Goal: Task Accomplishment & Management: Manage account settings

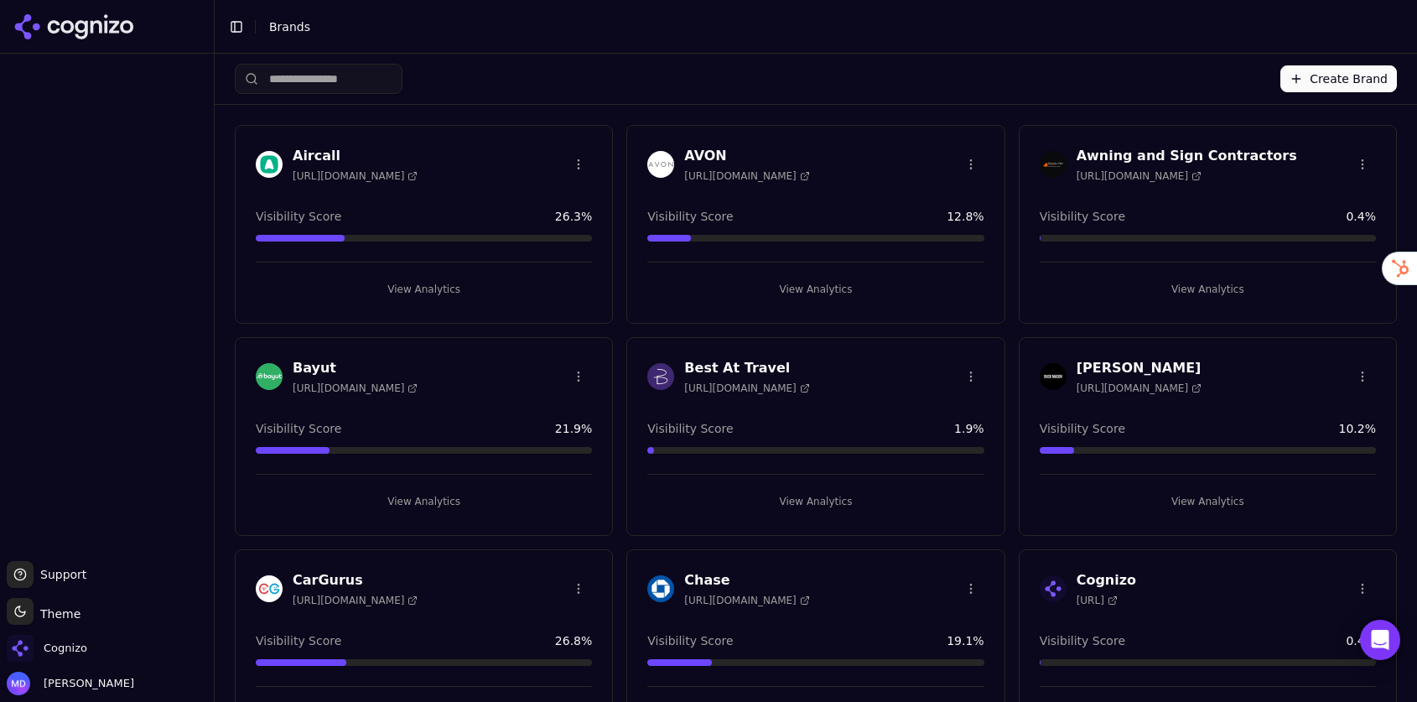
click at [384, 78] on input "search" at bounding box center [319, 79] width 168 height 30
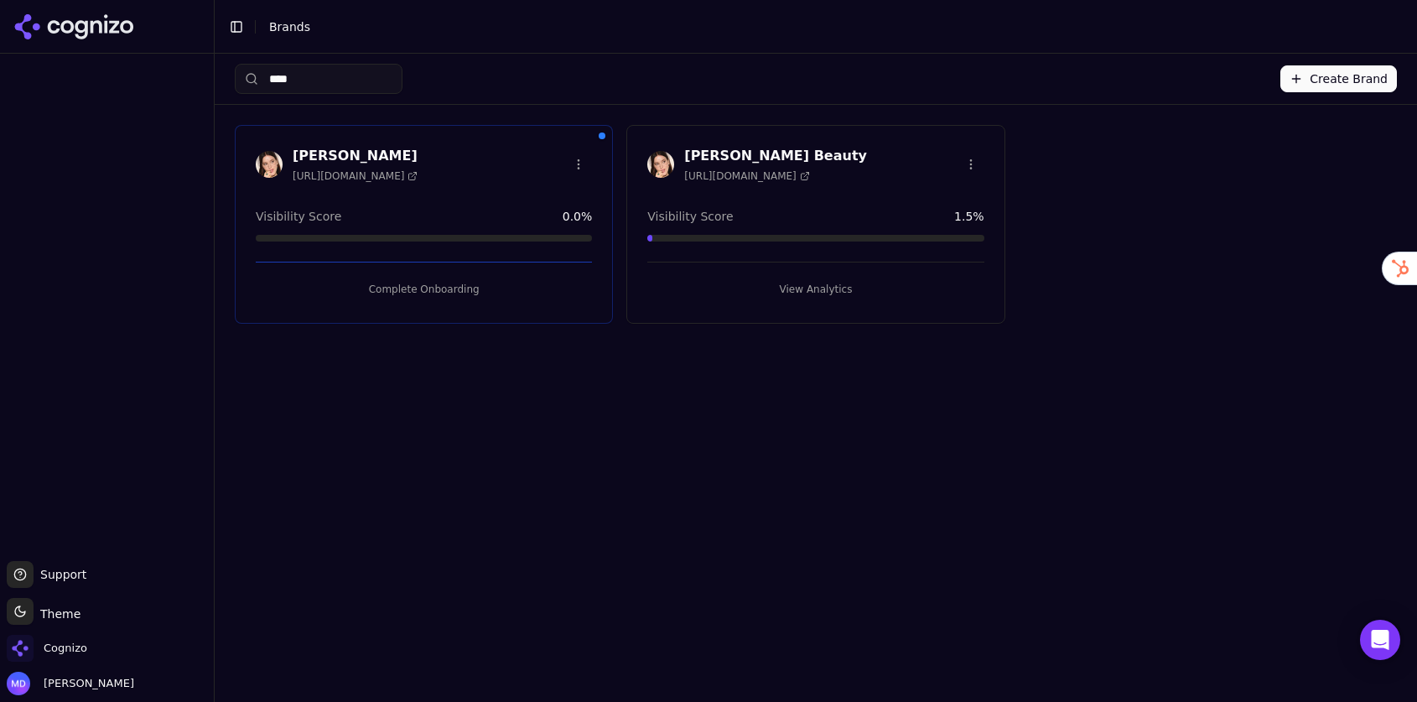
type input "****"
click at [972, 161] on html "Support Support Toggle theme Theme Cognizo [PERSON_NAME] Toggle Sidebar Brands …" at bounding box center [708, 351] width 1417 height 702
click at [937, 202] on div "Edit Brand" at bounding box center [930, 198] width 99 height 27
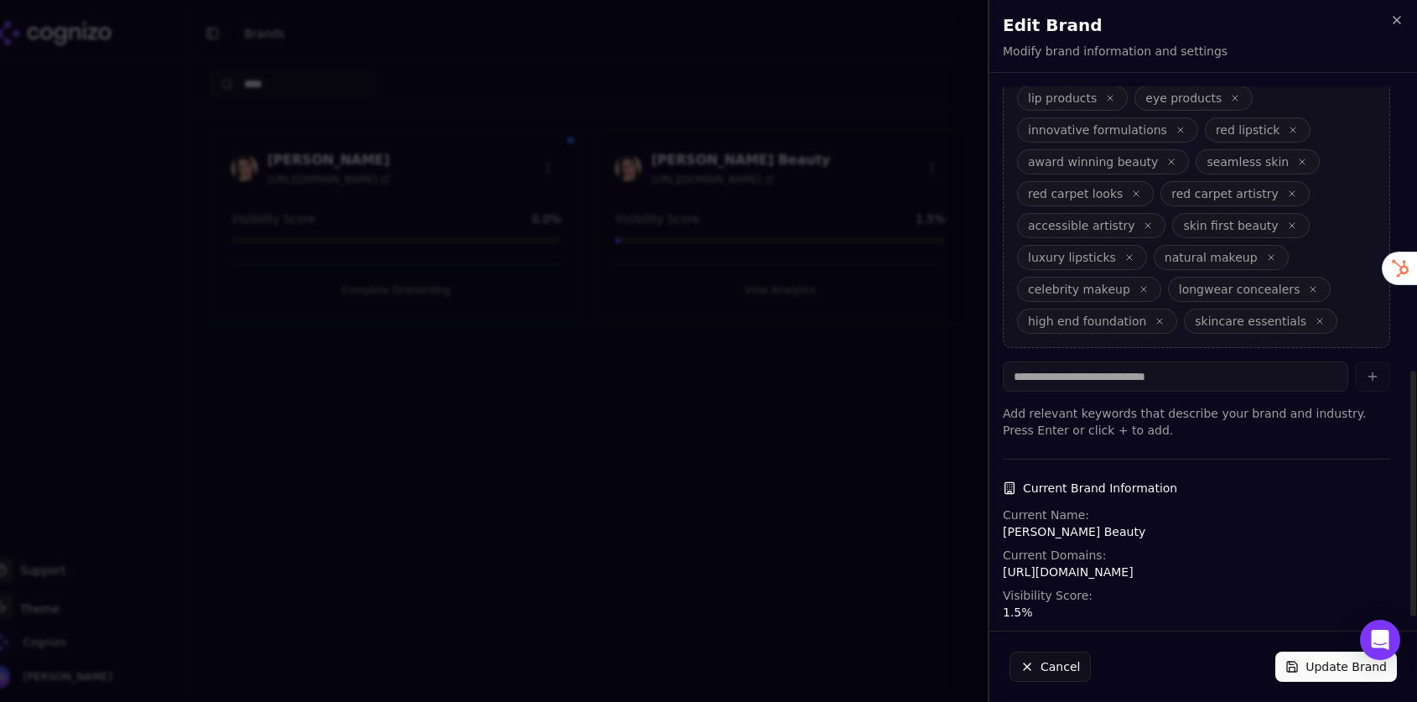
scroll to position [612, 0]
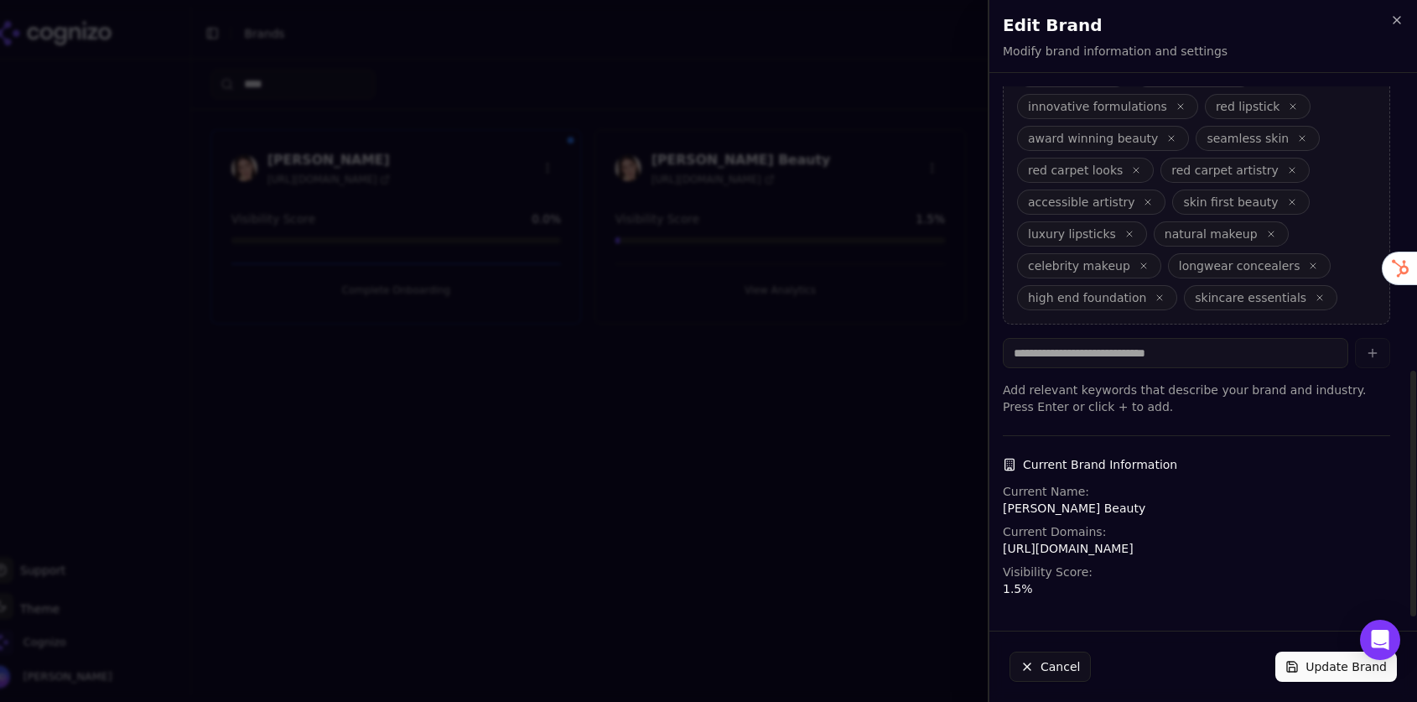
click at [1060, 545] on p "[URL][DOMAIN_NAME]" at bounding box center [1196, 548] width 387 height 17
click at [1055, 553] on p "[URL][DOMAIN_NAME]" at bounding box center [1196, 548] width 387 height 17
click at [1054, 496] on span "Current Name:" at bounding box center [1046, 491] width 86 height 13
click at [1060, 547] on p "[URL][DOMAIN_NAME]" at bounding box center [1196, 548] width 387 height 17
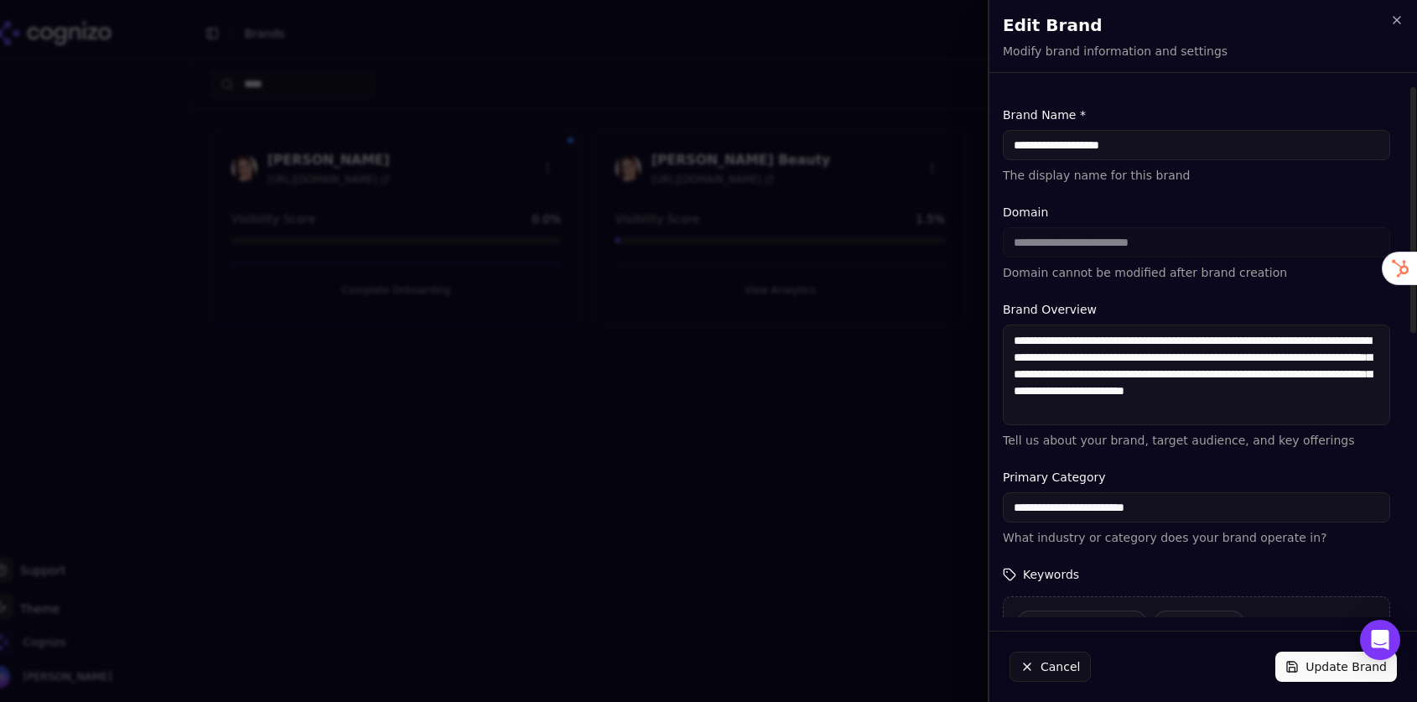
click at [881, 441] on div at bounding box center [708, 351] width 1417 height 702
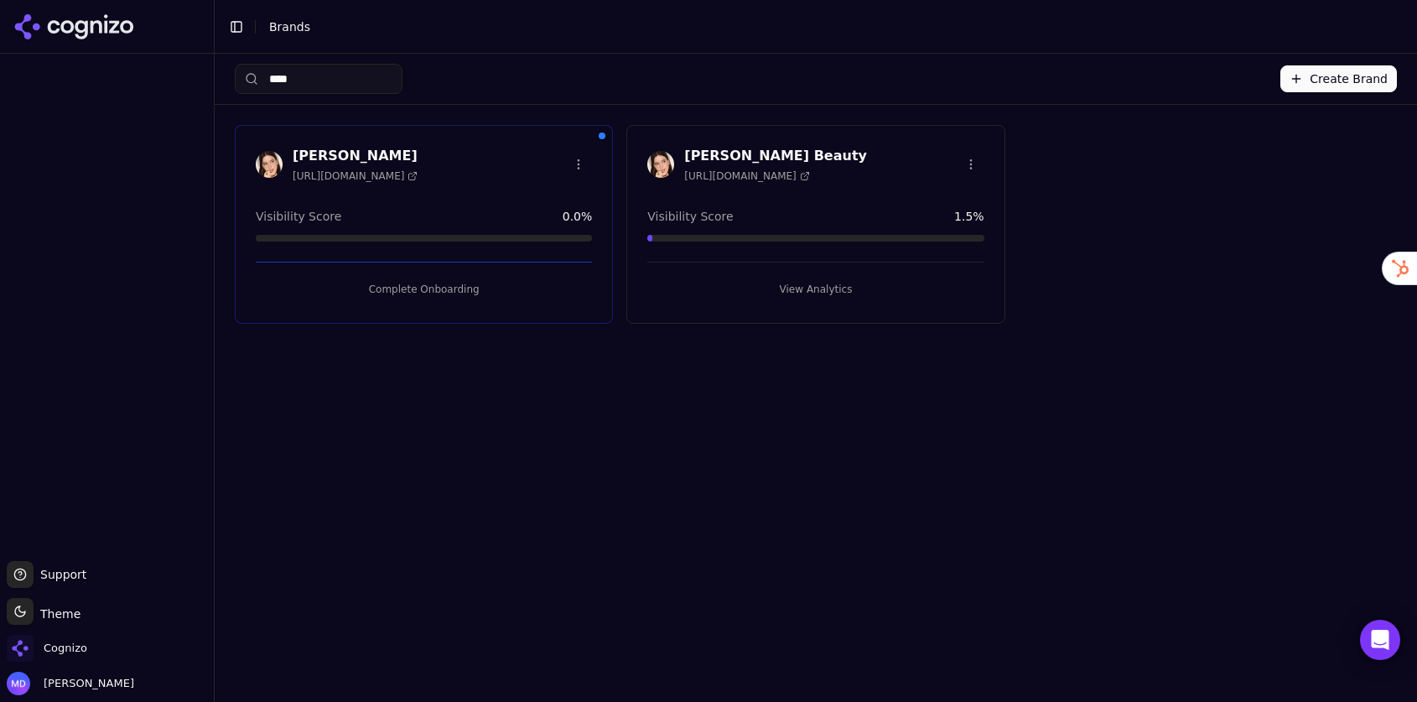
click at [465, 292] on button "Complete Onboarding" at bounding box center [424, 289] width 336 height 27
